Goal: Find specific page/section: Find specific page/section

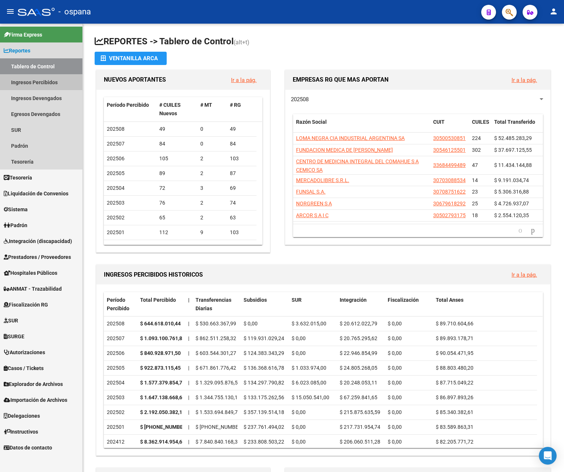
click at [47, 82] on link "Ingresos Percibidos" at bounding box center [41, 82] width 82 height 16
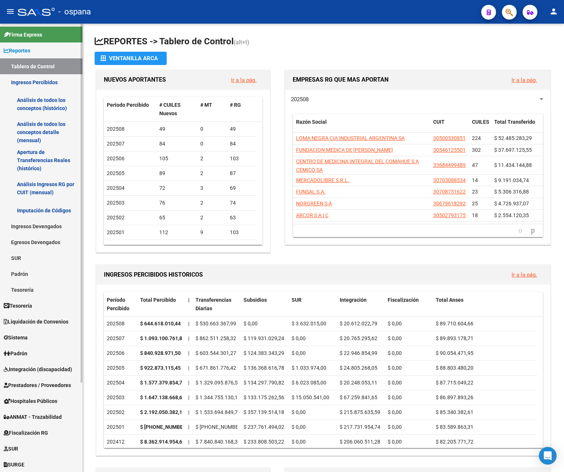
click at [40, 128] on link "Análisis de todos los conceptos detalle (mensual)" at bounding box center [41, 132] width 82 height 28
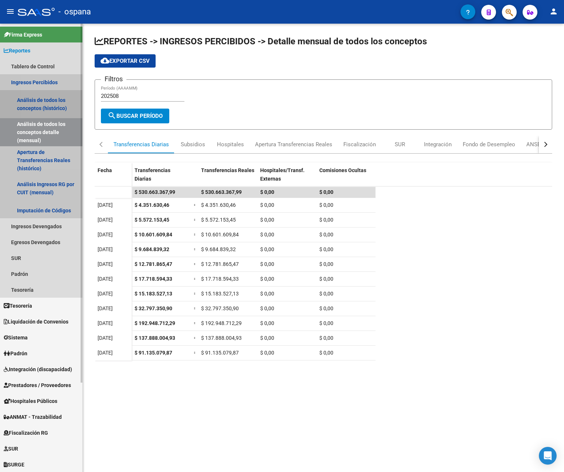
click at [51, 105] on link "Análisis de todos los conceptos (histórico)" at bounding box center [41, 104] width 82 height 28
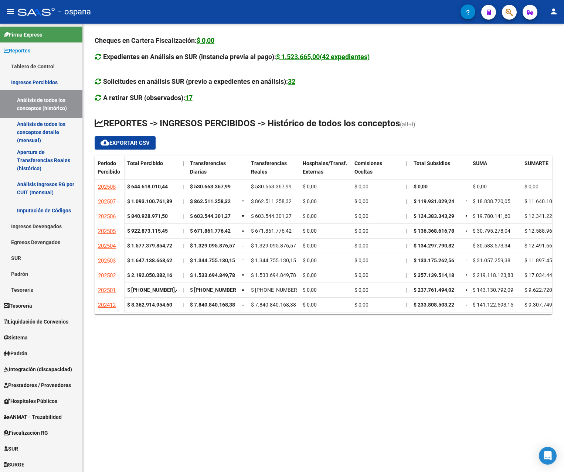
click at [553, 12] on mat-icon "person" at bounding box center [553, 11] width 9 height 9
click at [543, 48] on button "exit_to_app Salir" at bounding box center [538, 49] width 45 height 18
